Goal: Task Accomplishment & Management: Manage account settings

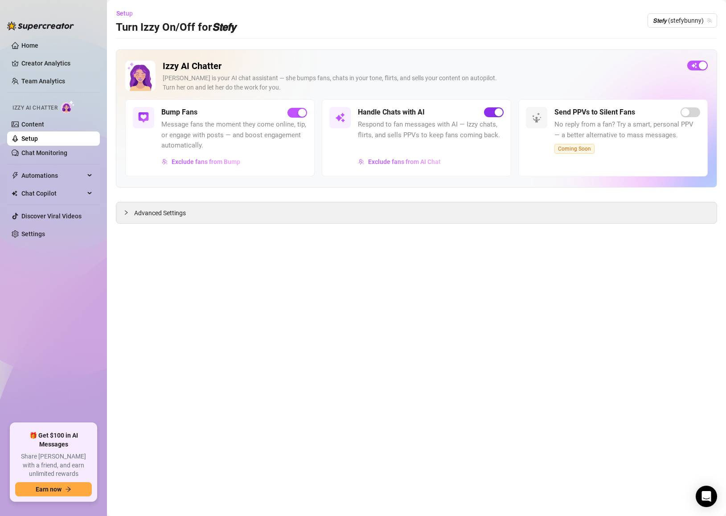
click at [496, 112] on div "button" at bounding box center [499, 112] width 8 height 8
click at [673, 16] on span "𝙎𝙩𝙚𝙛𝙮 (stefybunny)" at bounding box center [682, 20] width 59 height 13
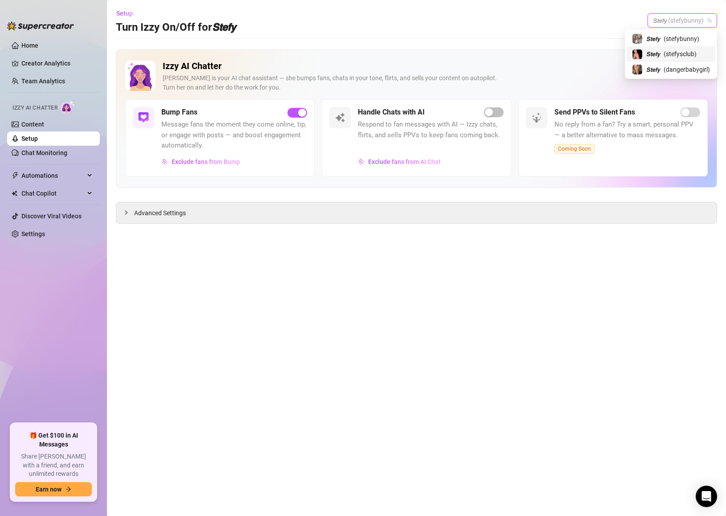
click at [660, 53] on div "𝙎𝙩𝙚𝙛𝙮 ( stefysclub )" at bounding box center [671, 54] width 78 height 11
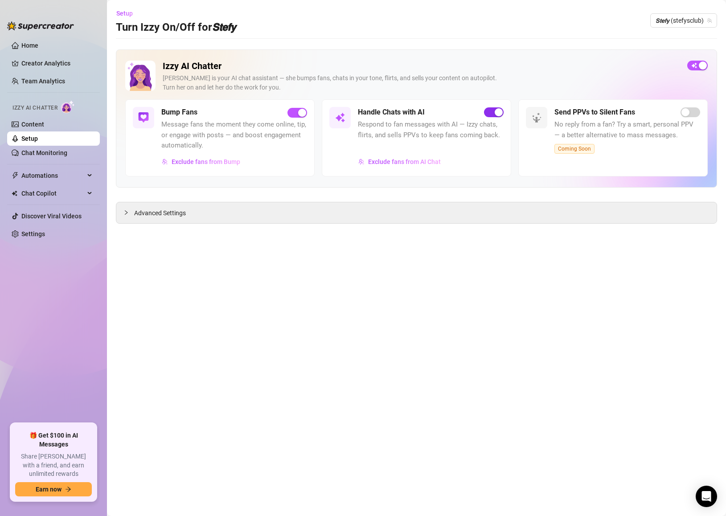
click at [496, 113] on div "button" at bounding box center [499, 112] width 8 height 8
click at [670, 22] on span "𝙎𝙩𝙚𝙛𝙮 (stefysclub)" at bounding box center [684, 20] width 56 height 13
click at [668, 71] on span "( dangerbabygirl )" at bounding box center [687, 70] width 46 height 10
click at [495, 107] on span "button" at bounding box center [494, 112] width 20 height 10
click at [38, 141] on link "Setup" at bounding box center [29, 138] width 16 height 7
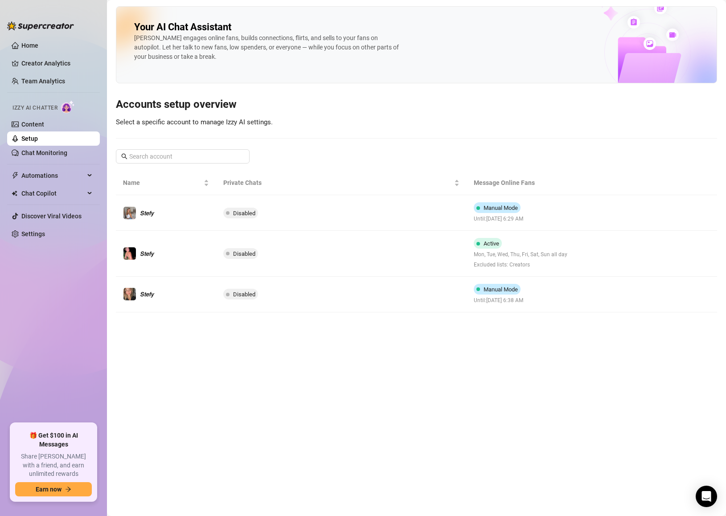
click at [38, 135] on link "Setup" at bounding box center [29, 138] width 16 height 7
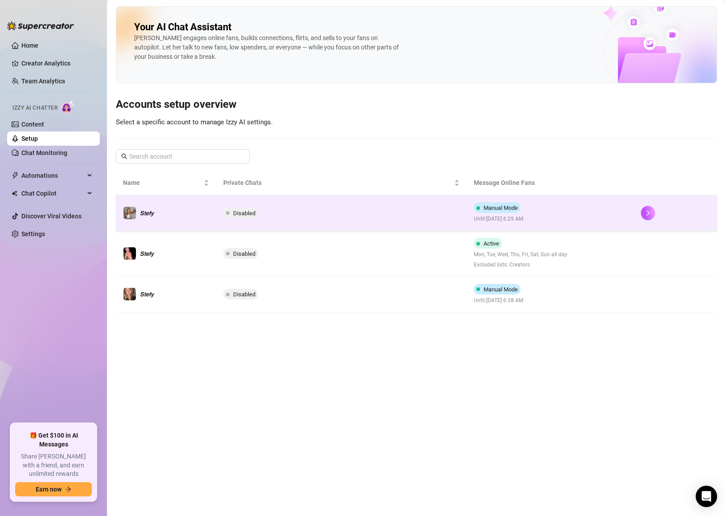
click at [491, 219] on span "Until: [DATE] 6:29 AM" at bounding box center [499, 219] width 50 height 8
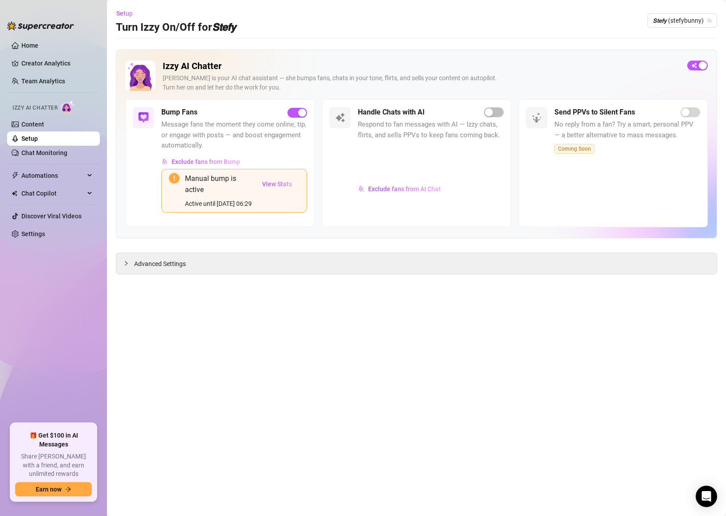
click at [510, 64] on h2 "Izzy AI Chatter" at bounding box center [422, 66] width 518 height 11
